Goal: Task Accomplishment & Management: Manage account settings

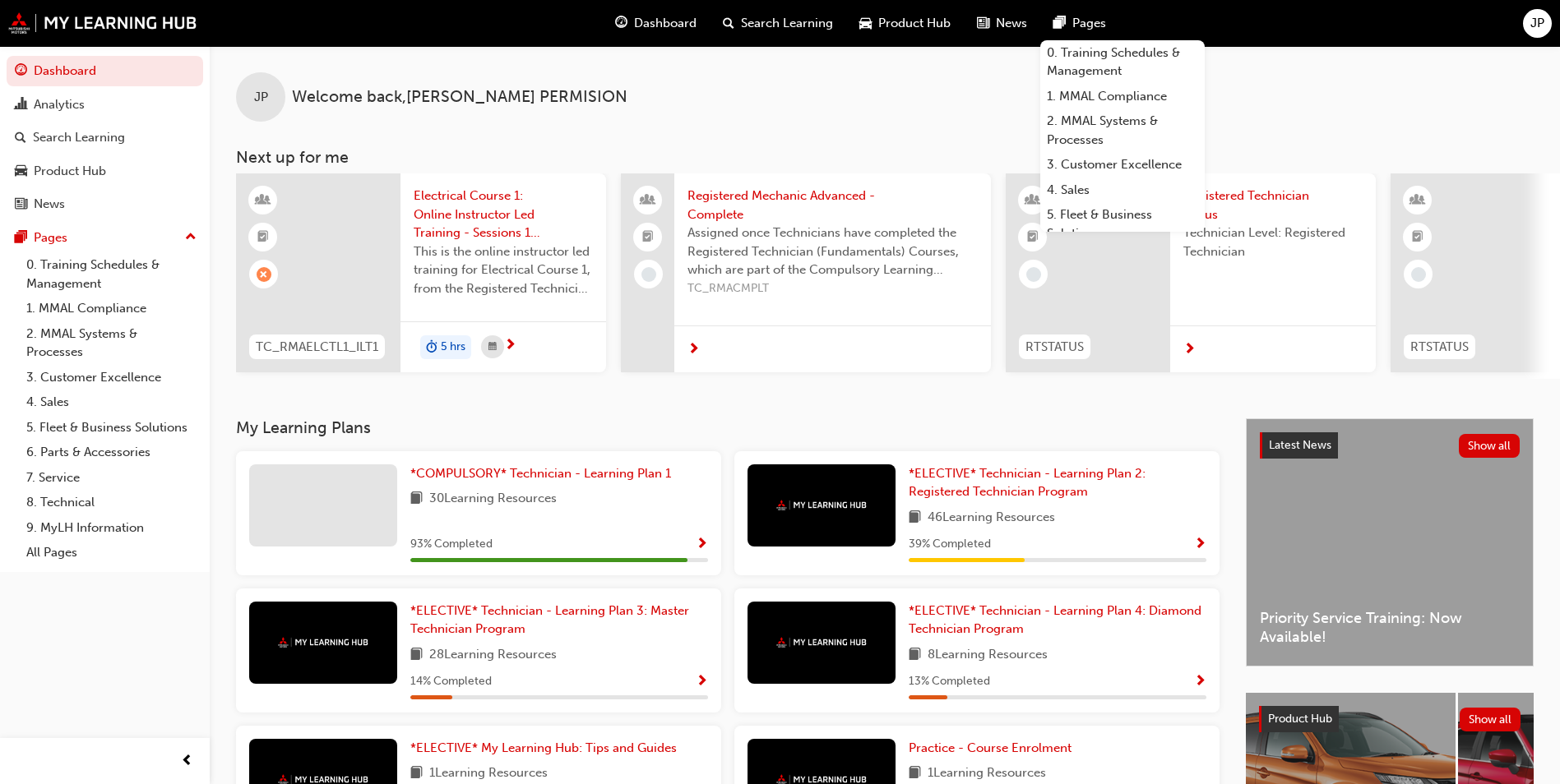
click at [1536, 23] on span "JP" at bounding box center [1537, 24] width 14 height 19
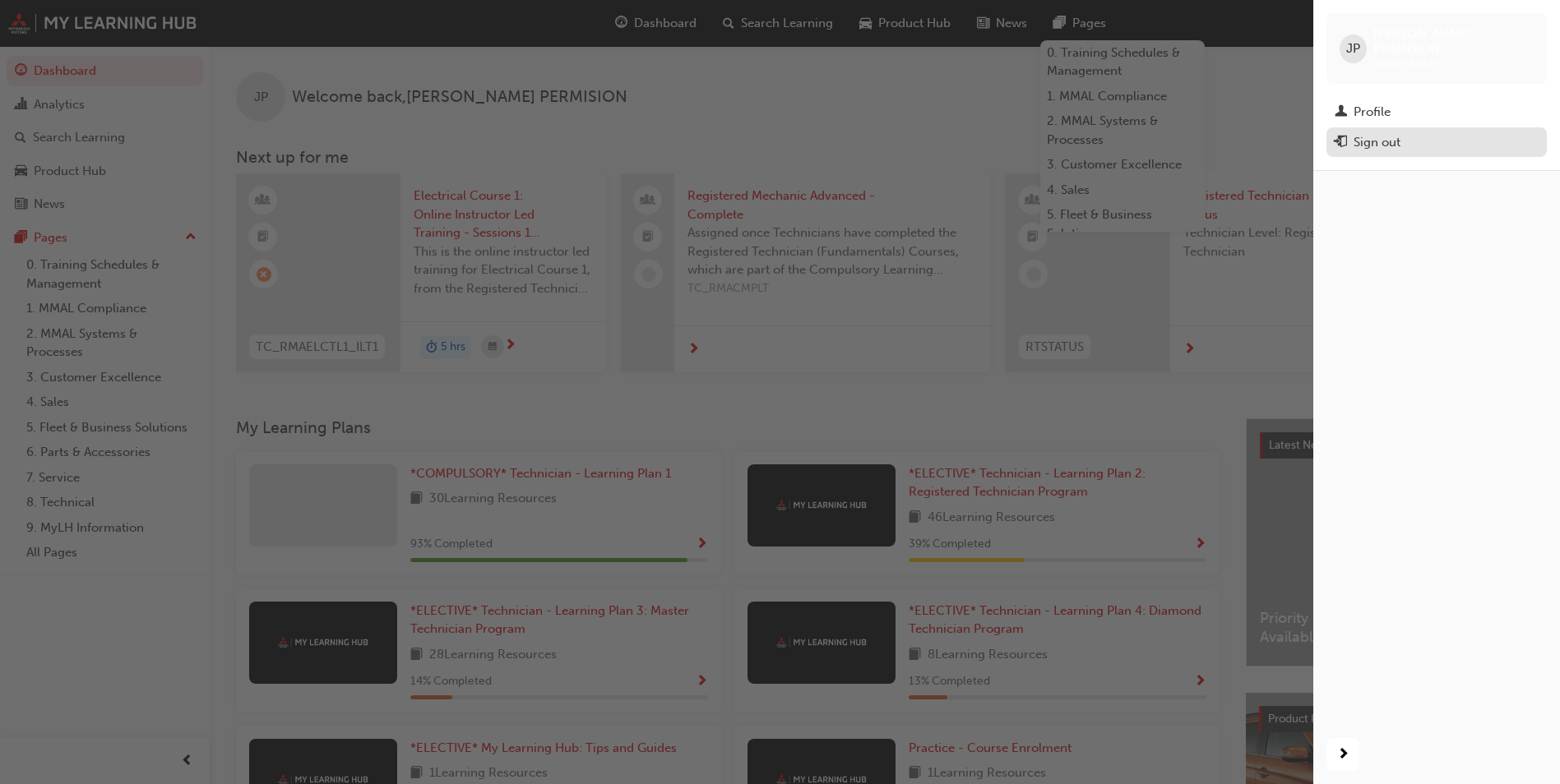
click at [1374, 133] on div "Sign out" at bounding box center [1376, 142] width 47 height 19
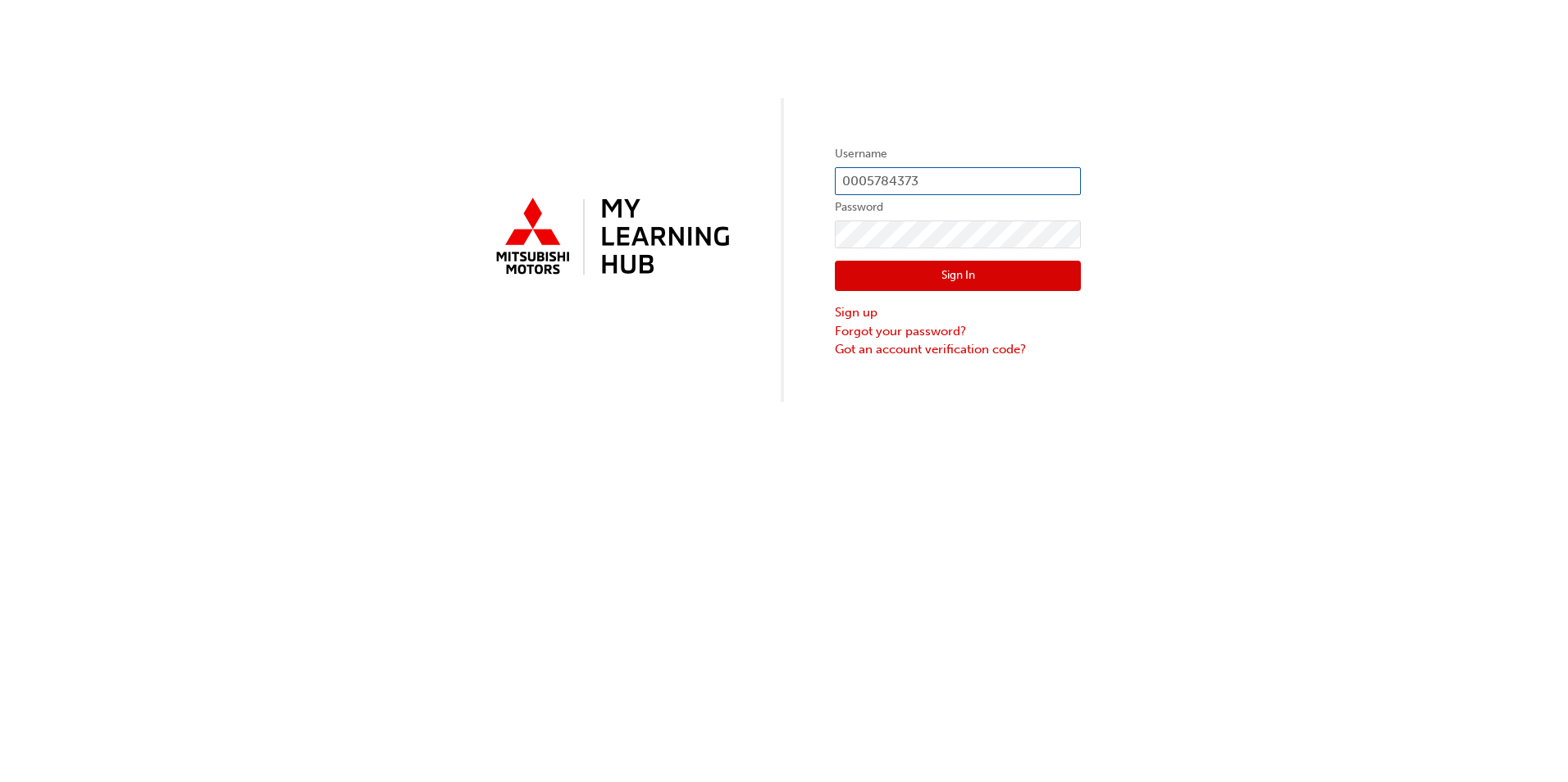
click at [943, 183] on input "0005784373" at bounding box center [958, 181] width 246 height 28
click at [927, 170] on input "0005784373" at bounding box center [958, 181] width 246 height 28
type input "0005937552"
click at [946, 272] on button "Sign In" at bounding box center [958, 276] width 246 height 31
